Goal: Use online tool/utility: Utilize a website feature to perform a specific function

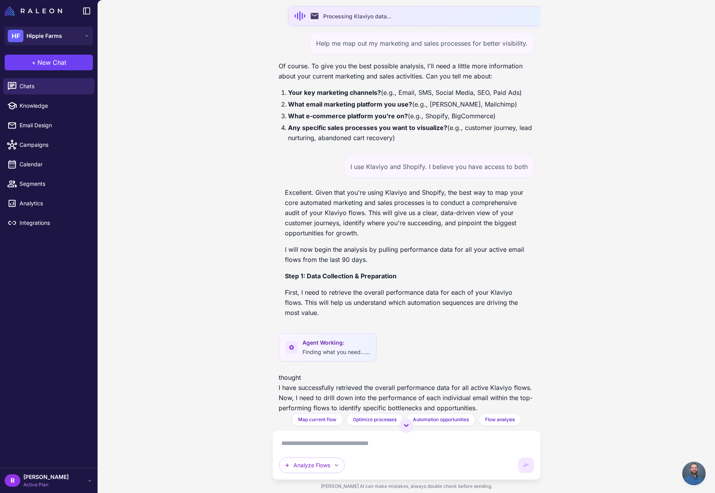
scroll to position [770, 0]
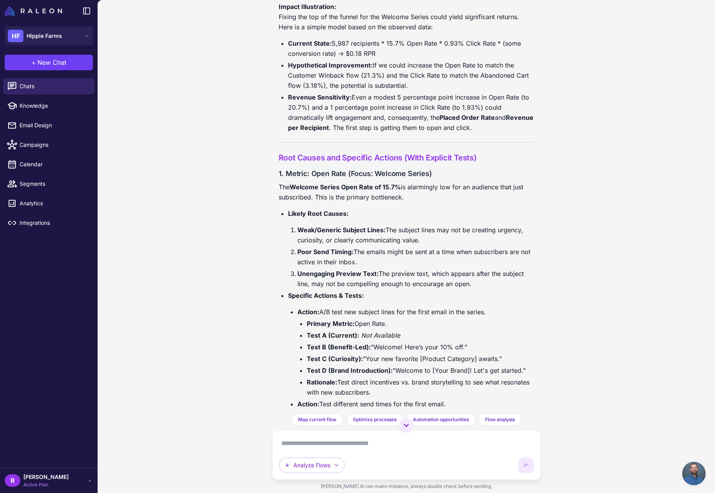
click at [597, 110] on div "email Processing Klaviyo data... Help me map out my marketing and sales process…" at bounding box center [407, 246] width 618 height 493
click at [45, 62] on span "New Chat" at bounding box center [51, 62] width 29 height 9
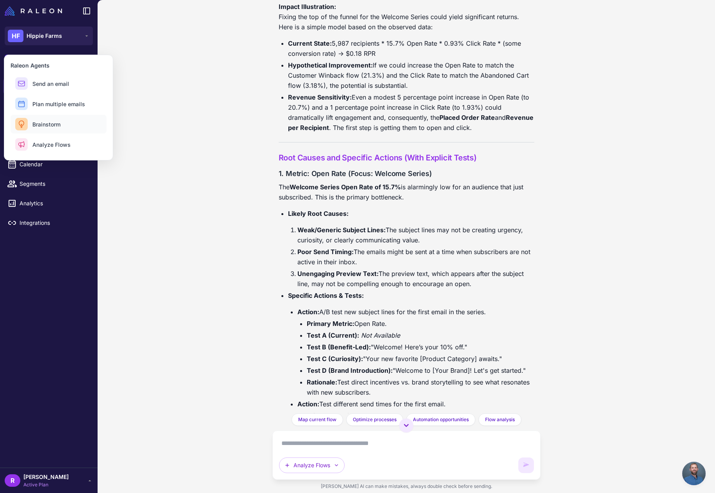
click at [74, 125] on button "Brainstorm" at bounding box center [59, 124] width 96 height 19
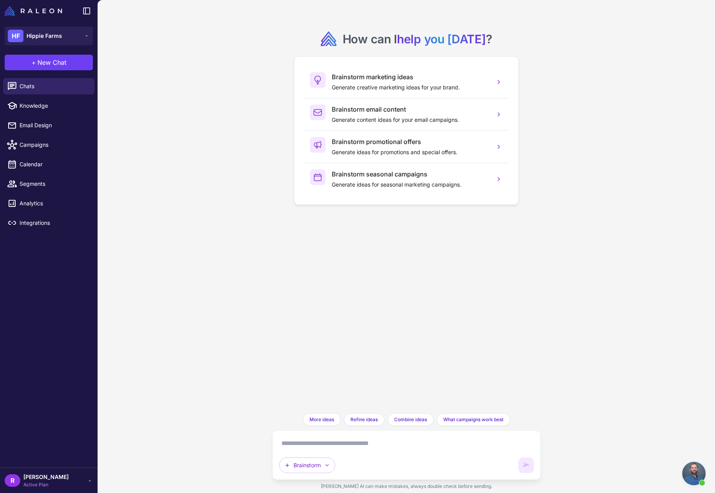
scroll to position [770, 0]
click at [66, 64] on span "New Chat" at bounding box center [51, 62] width 29 height 9
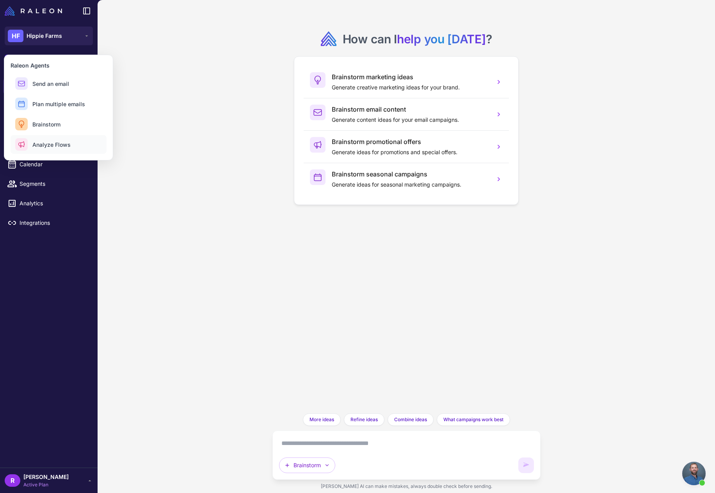
click at [80, 146] on button "Analyze Flows" at bounding box center [59, 144] width 96 height 19
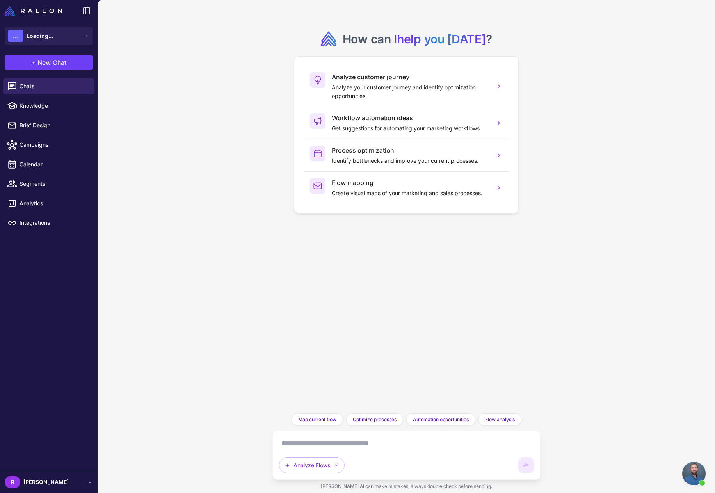
scroll to position [770, 0]
click at [307, 443] on textarea at bounding box center [406, 443] width 255 height 12
